Goal: Task Accomplishment & Management: Manage account settings

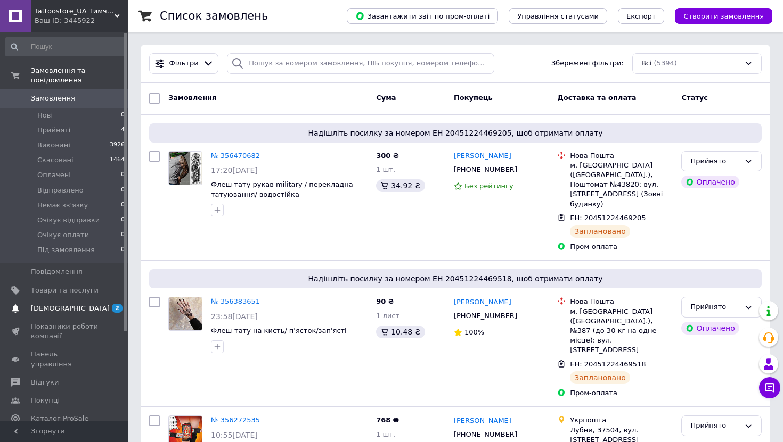
click at [88, 314] on link "[DEMOGRAPHIC_DATA] 2 0" at bounding box center [65, 309] width 131 height 18
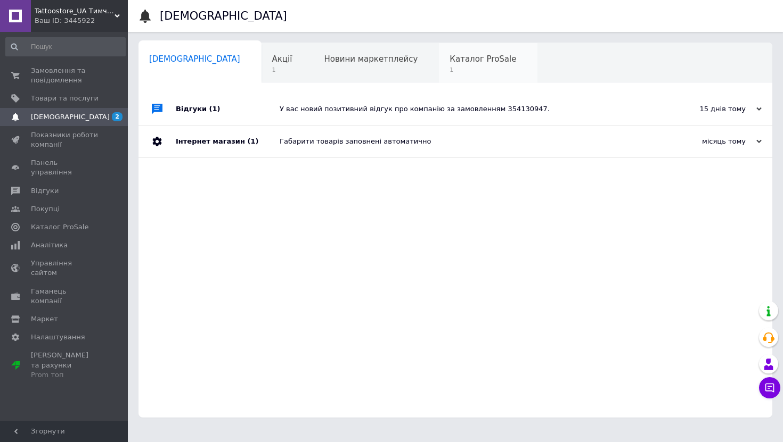
click at [449, 61] on span "Каталог ProSale" at bounding box center [482, 59] width 67 height 10
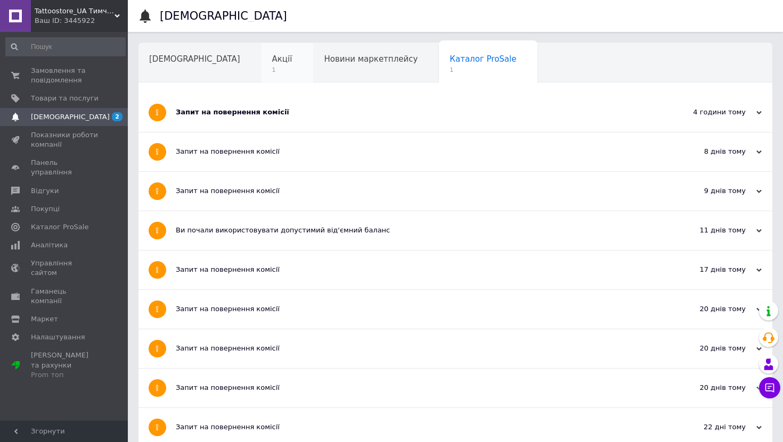
click at [272, 56] on span "Акції" at bounding box center [282, 59] width 20 height 10
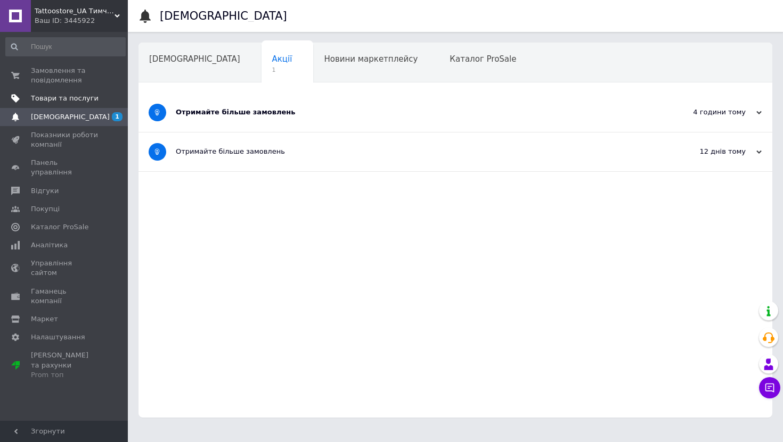
click at [62, 102] on span "Товари та послуги" at bounding box center [65, 99] width 68 height 10
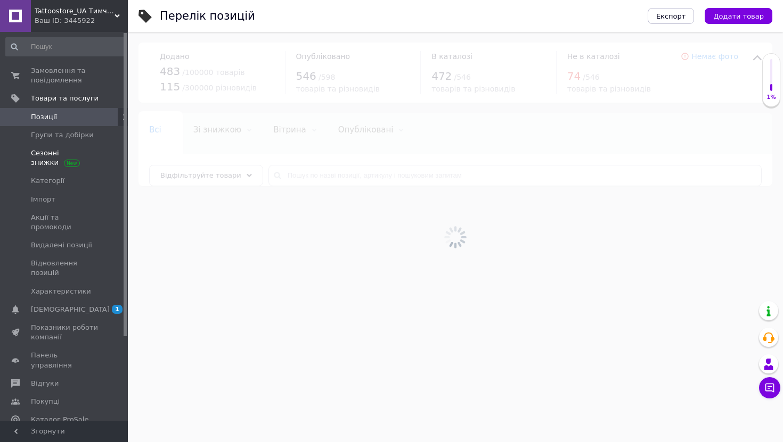
click at [45, 157] on span "Сезонні знижки" at bounding box center [65, 158] width 68 height 19
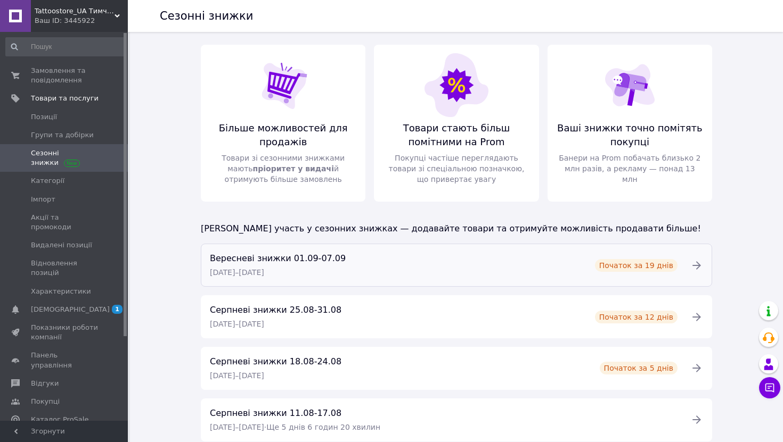
click at [242, 255] on span "Вересневі знижки 01.09-07.09" at bounding box center [278, 258] width 136 height 10
